Goal: Information Seeking & Learning: Learn about a topic

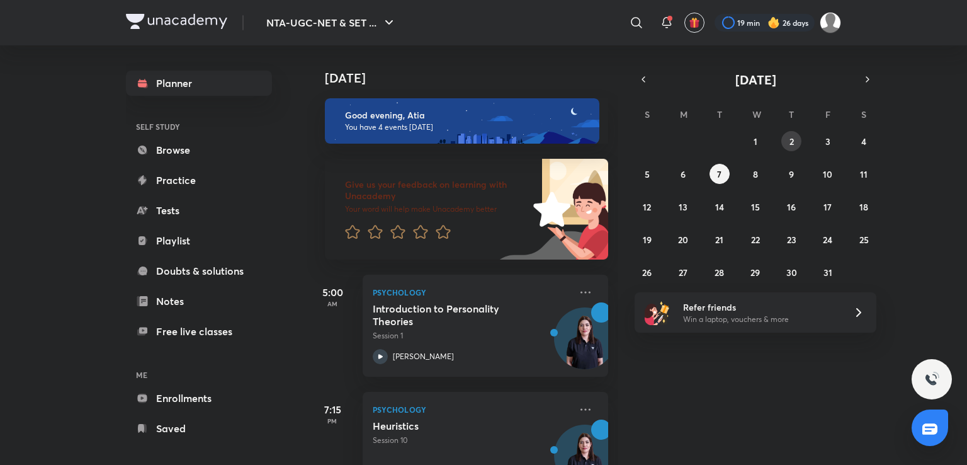
click at [796, 139] on button "2" at bounding box center [792, 141] width 20 height 20
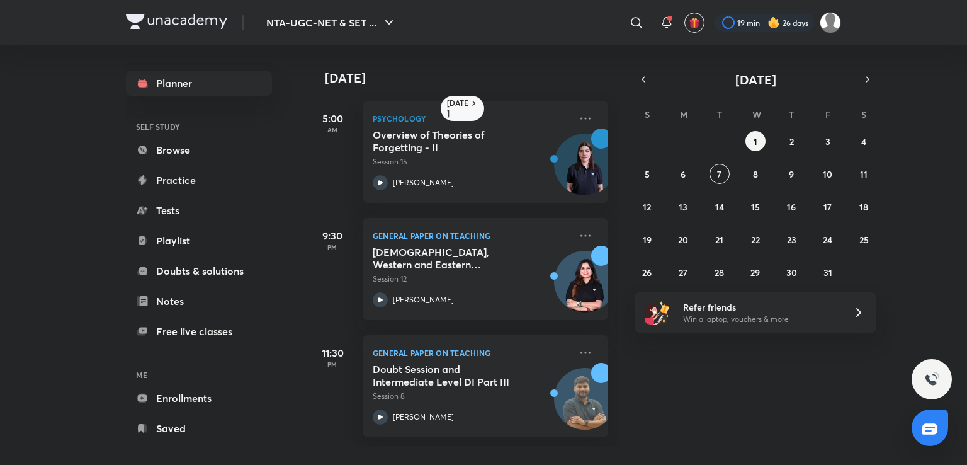
click at [847, 130] on div "S M T W T F S 28 29 30 1 2 3 4 5 6 7 8 9 10 11 12 13 14 15 16 17 18 19 20 21 22…" at bounding box center [756, 192] width 242 height 179
click at [821, 144] on button "3" at bounding box center [828, 141] width 20 height 20
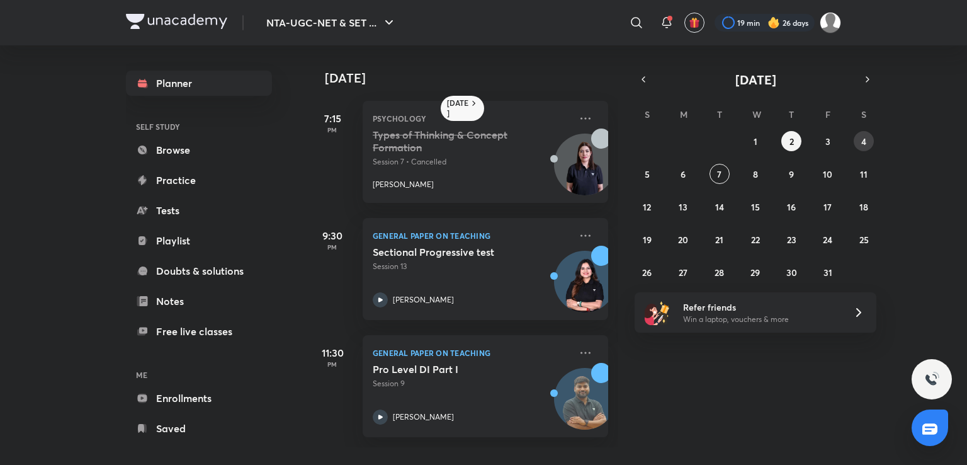
click at [855, 142] on button "4" at bounding box center [864, 141] width 20 height 20
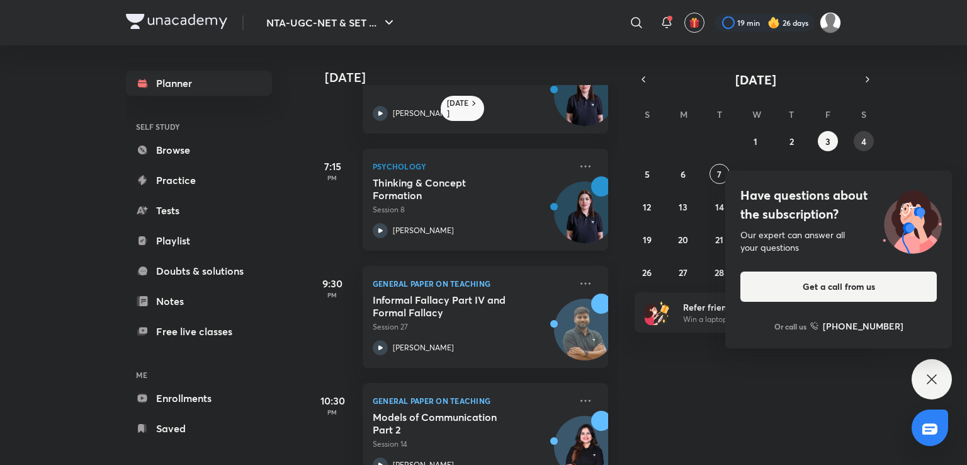
scroll to position [70, 0]
click at [930, 382] on icon at bounding box center [932, 379] width 15 height 15
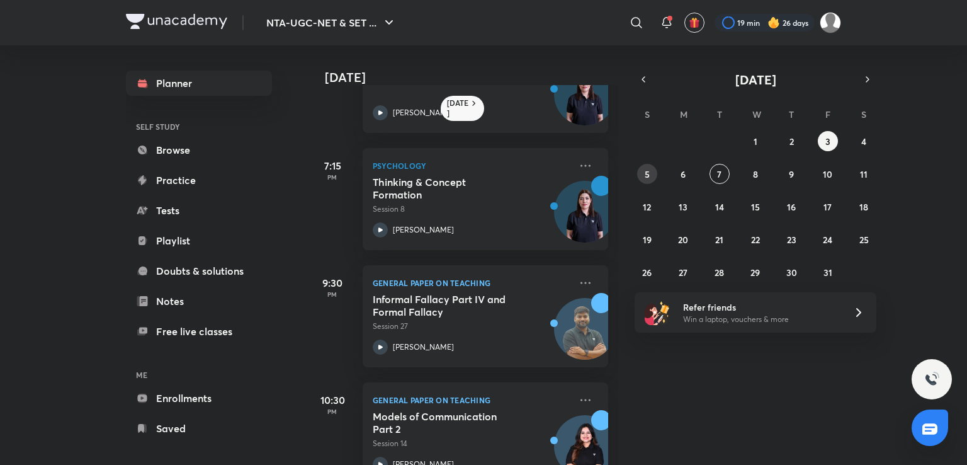
click at [647, 176] on abbr "5" at bounding box center [647, 174] width 5 height 12
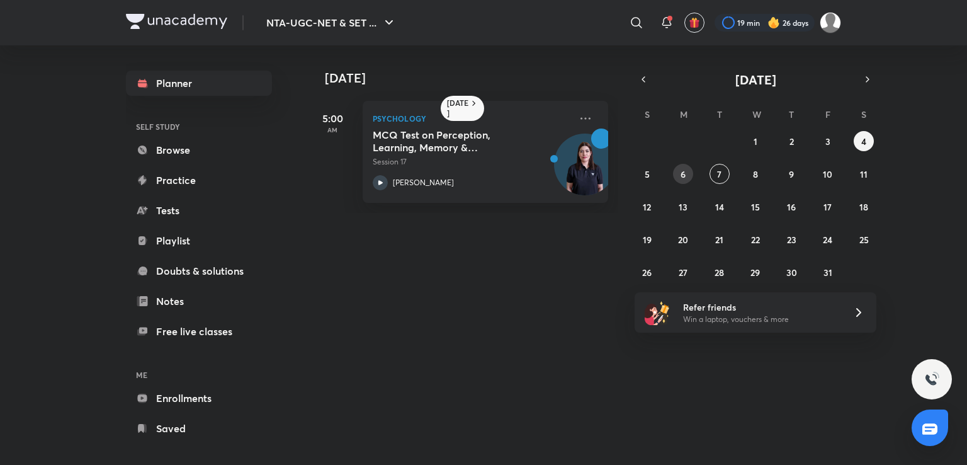
click at [683, 178] on abbr "6" at bounding box center [683, 174] width 5 height 12
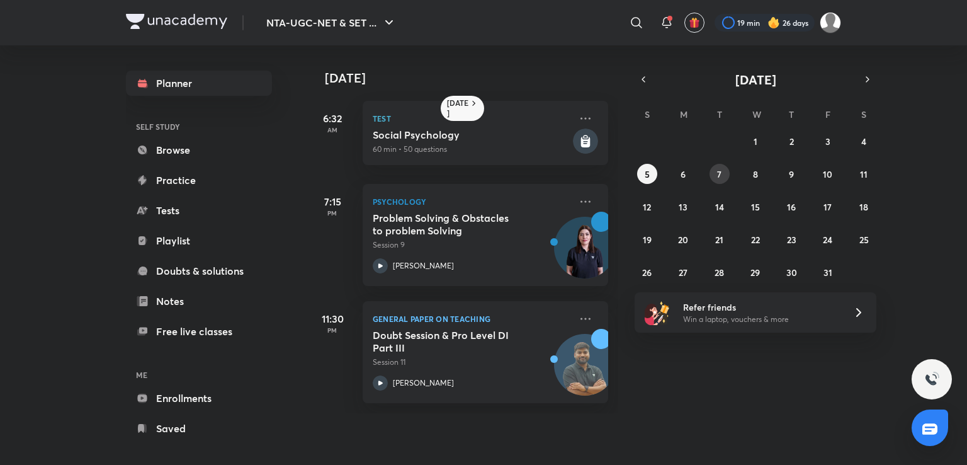
click at [720, 178] on abbr "7" at bounding box center [719, 174] width 4 height 12
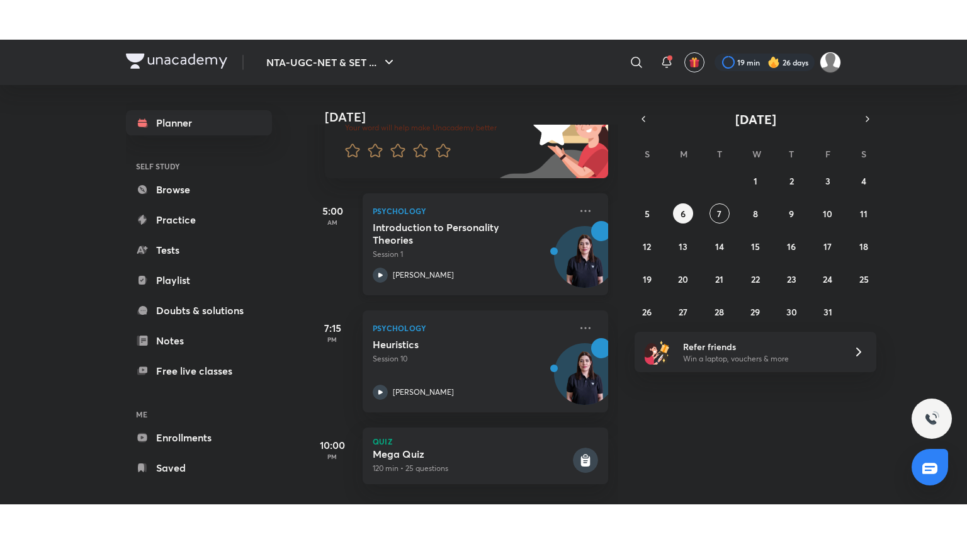
scroll to position [121, 0]
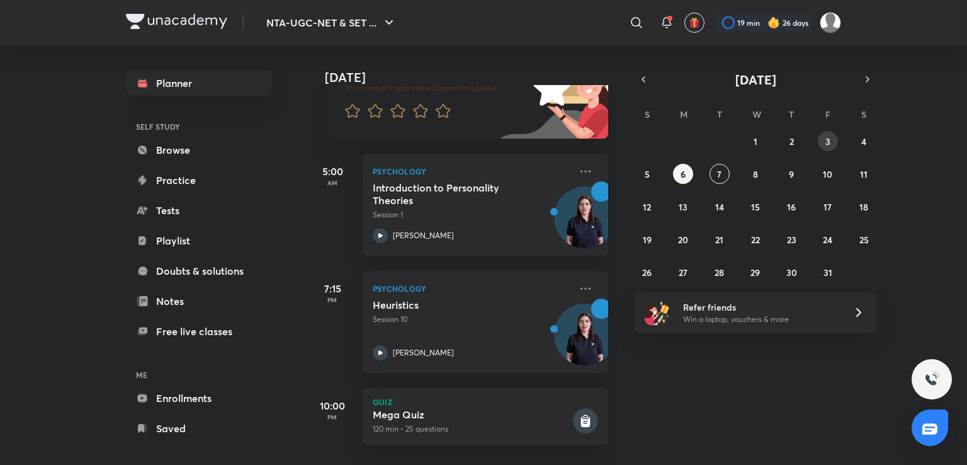
click at [829, 137] on abbr "3" at bounding box center [828, 141] width 5 height 12
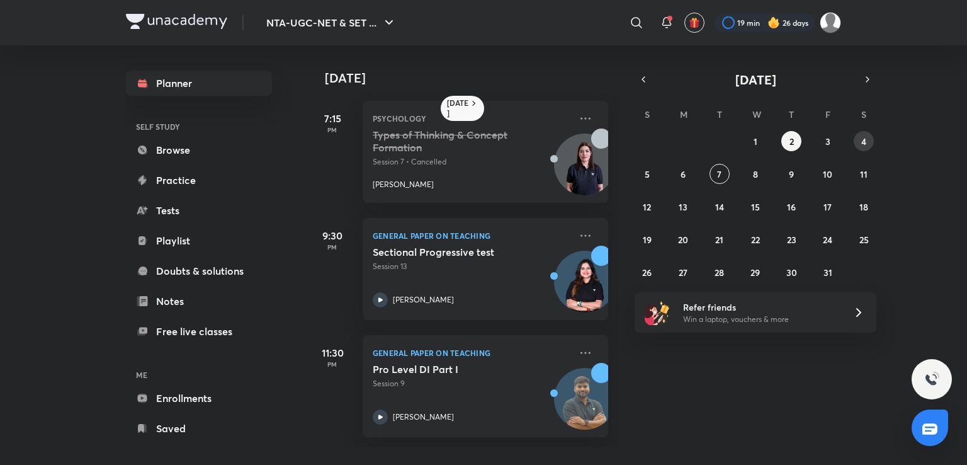
click at [864, 142] on abbr "4" at bounding box center [864, 141] width 5 height 12
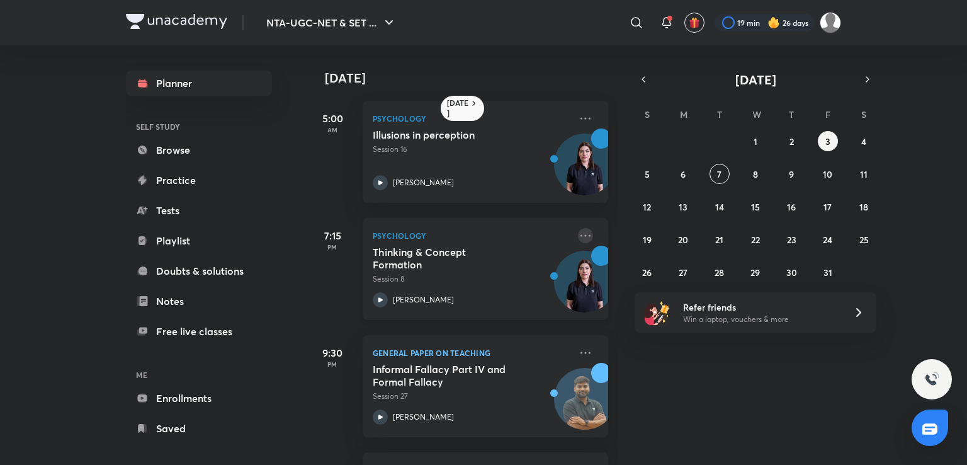
click at [578, 228] on icon at bounding box center [585, 235] width 15 height 15
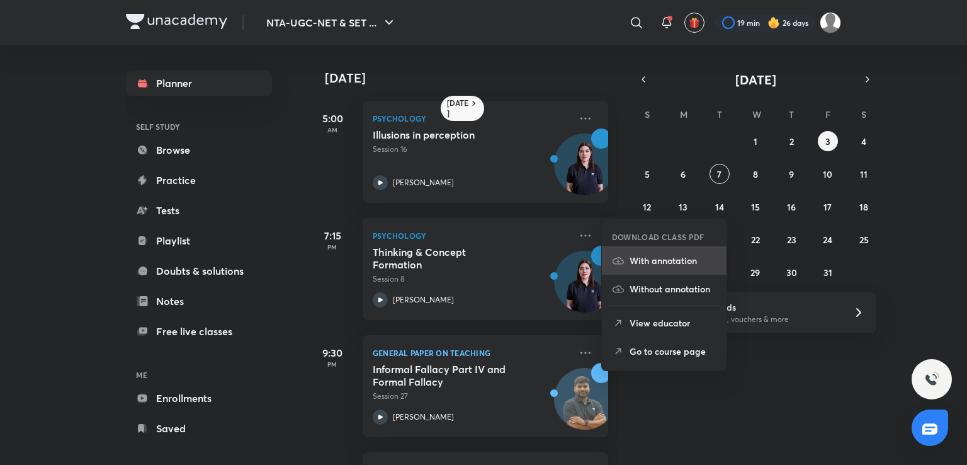
click at [641, 265] on p "With annotation" at bounding box center [673, 260] width 87 height 13
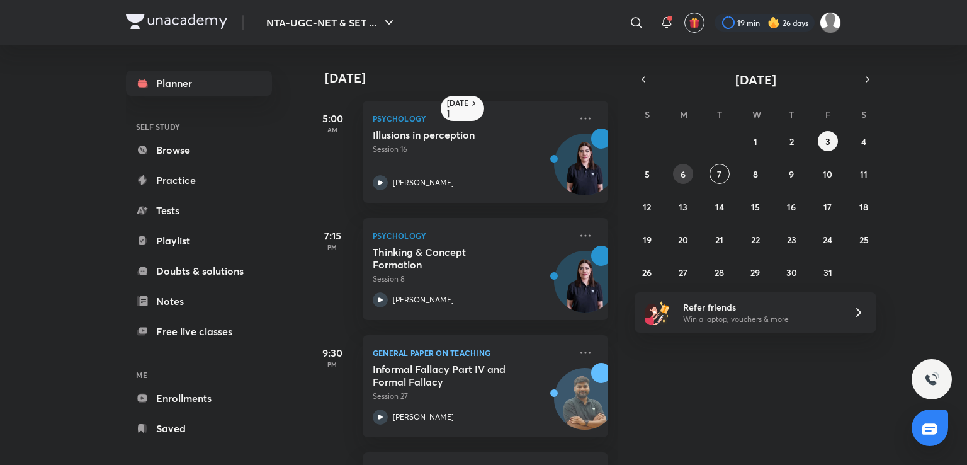
click at [683, 179] on button "6" at bounding box center [683, 174] width 20 height 20
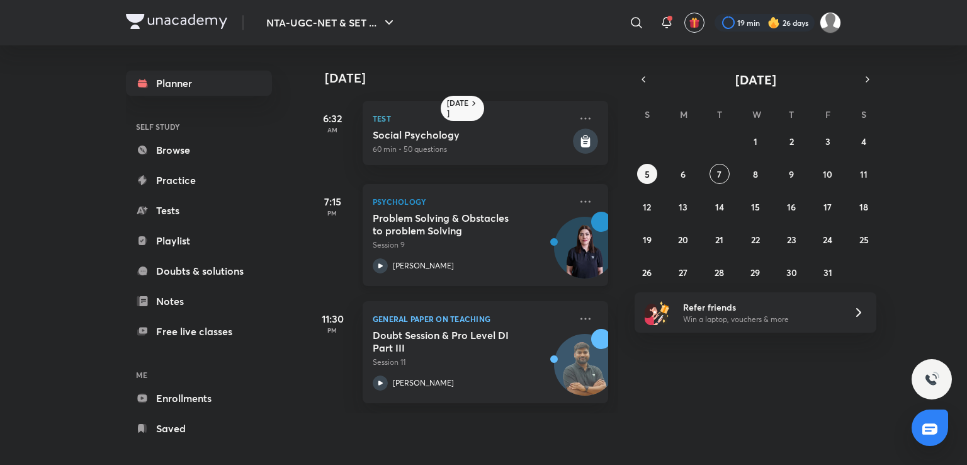
click at [539, 225] on div "Problem Solving & Obstacles to problem Solving Session 9" at bounding box center [472, 231] width 198 height 39
